Goal: Task Accomplishment & Management: Use online tool/utility

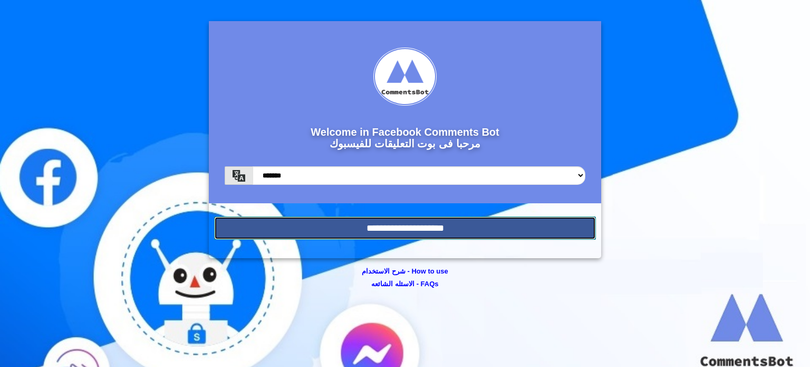
click at [304, 225] on input "**********" at bounding box center [405, 227] width 382 height 23
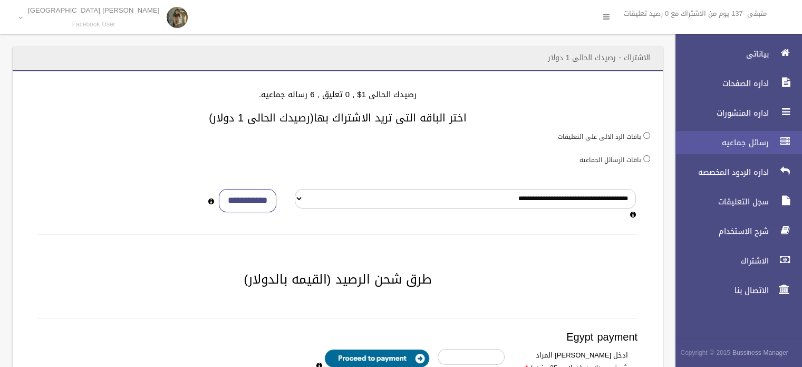
click at [719, 145] on span "رسائل جماعيه" at bounding box center [719, 142] width 105 height 11
